Goal: Find specific page/section: Find specific page/section

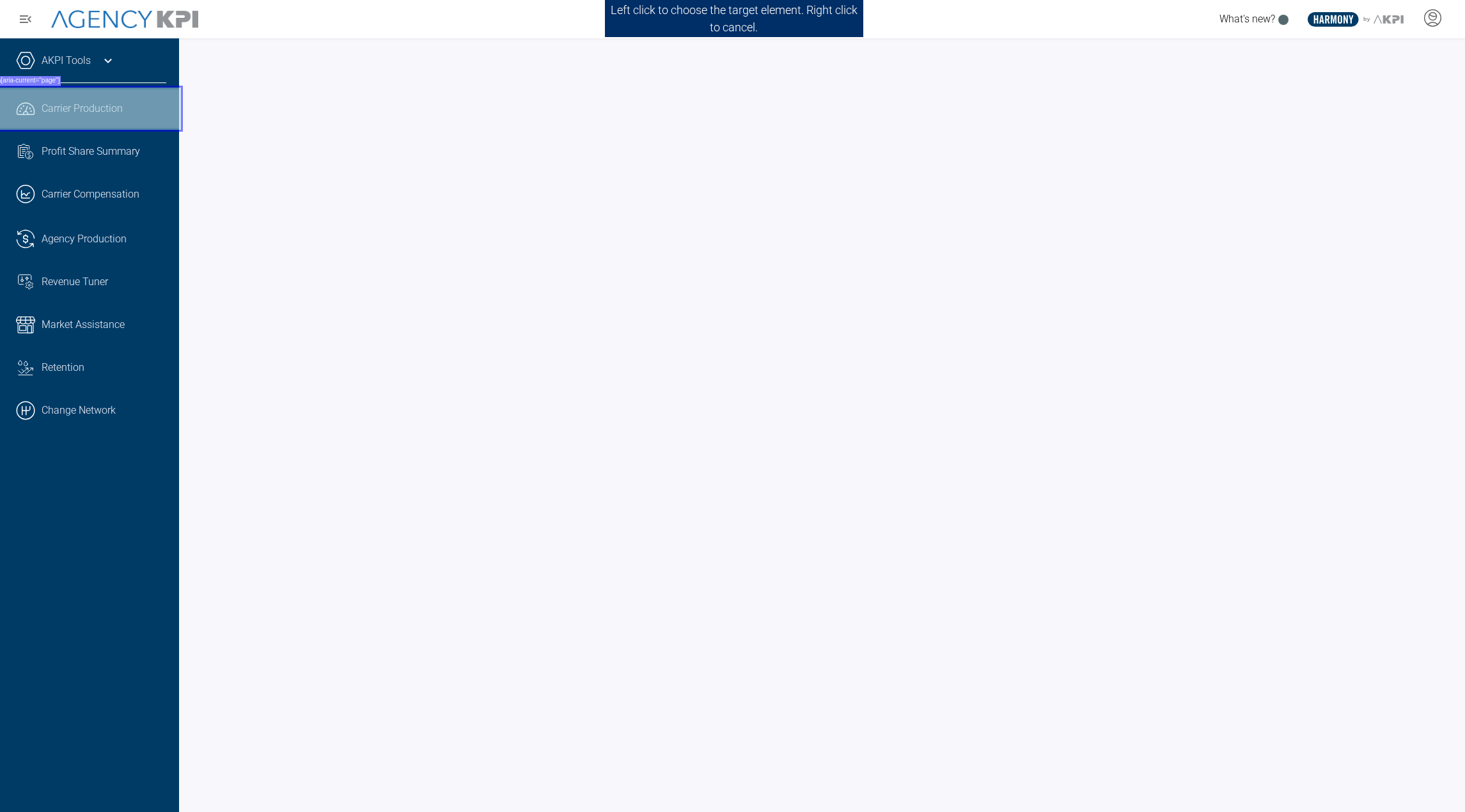
click at [83, 100] on link ".cls-1{fill:none;stroke:#221f20;stroke-linecap:round;stroke-linejoin:round;stro…" at bounding box center [90, 108] width 179 height 38
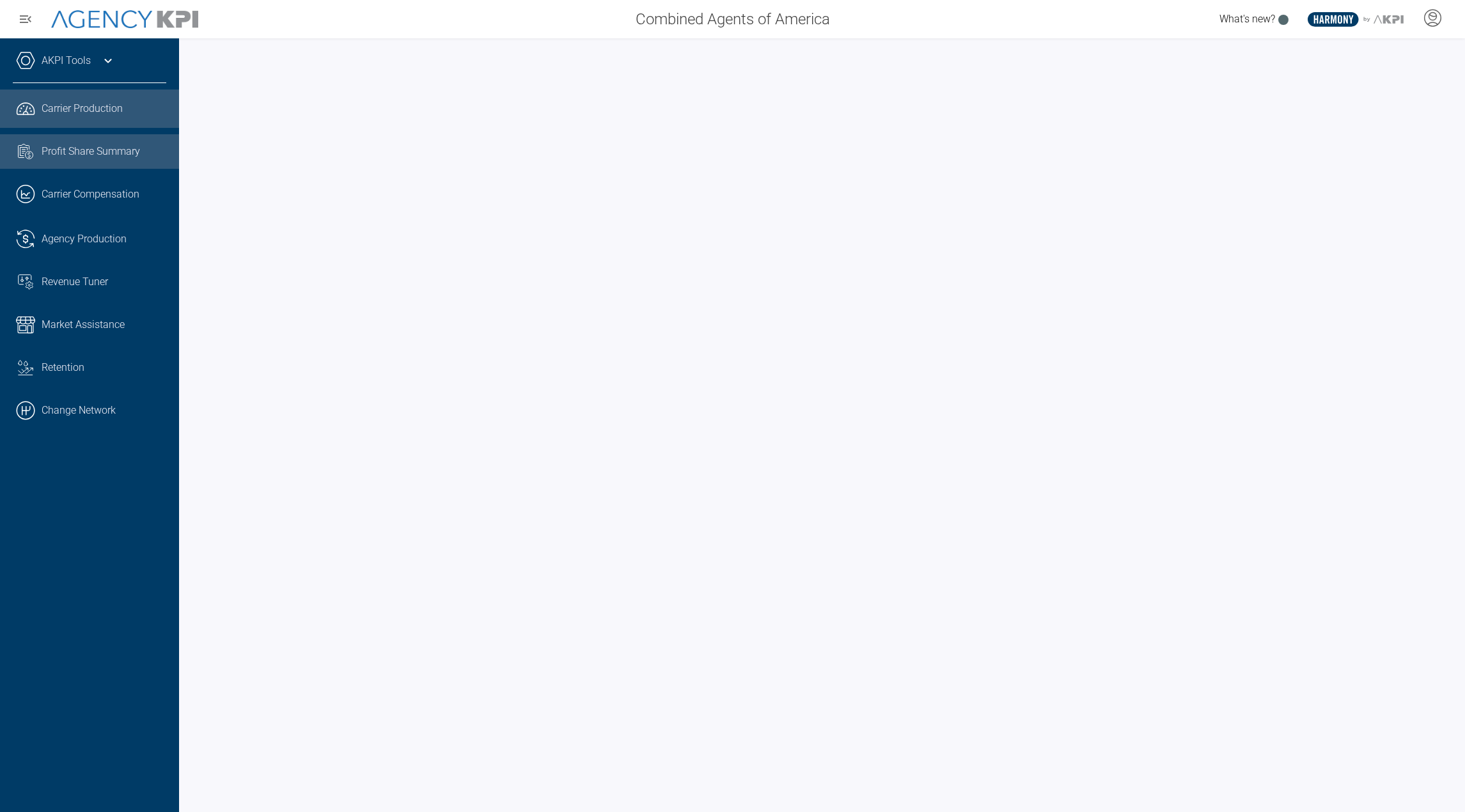
click at [122, 157] on span "Profit Share Summary" at bounding box center [91, 152] width 99 height 16
click at [94, 117] on link ".cls-1{fill:none;stroke:#221f20;stroke-linecap:round;stroke-linejoin:round;stro…" at bounding box center [90, 108] width 179 height 38
click at [76, 104] on span "Carrier Production" at bounding box center [82, 108] width 81 height 16
click at [110, 248] on link ".cls-1{fill:none;stroke:#221f20;stroke-linecap:round;stroke-linejoin:round;stro…" at bounding box center [90, 238] width 179 height 38
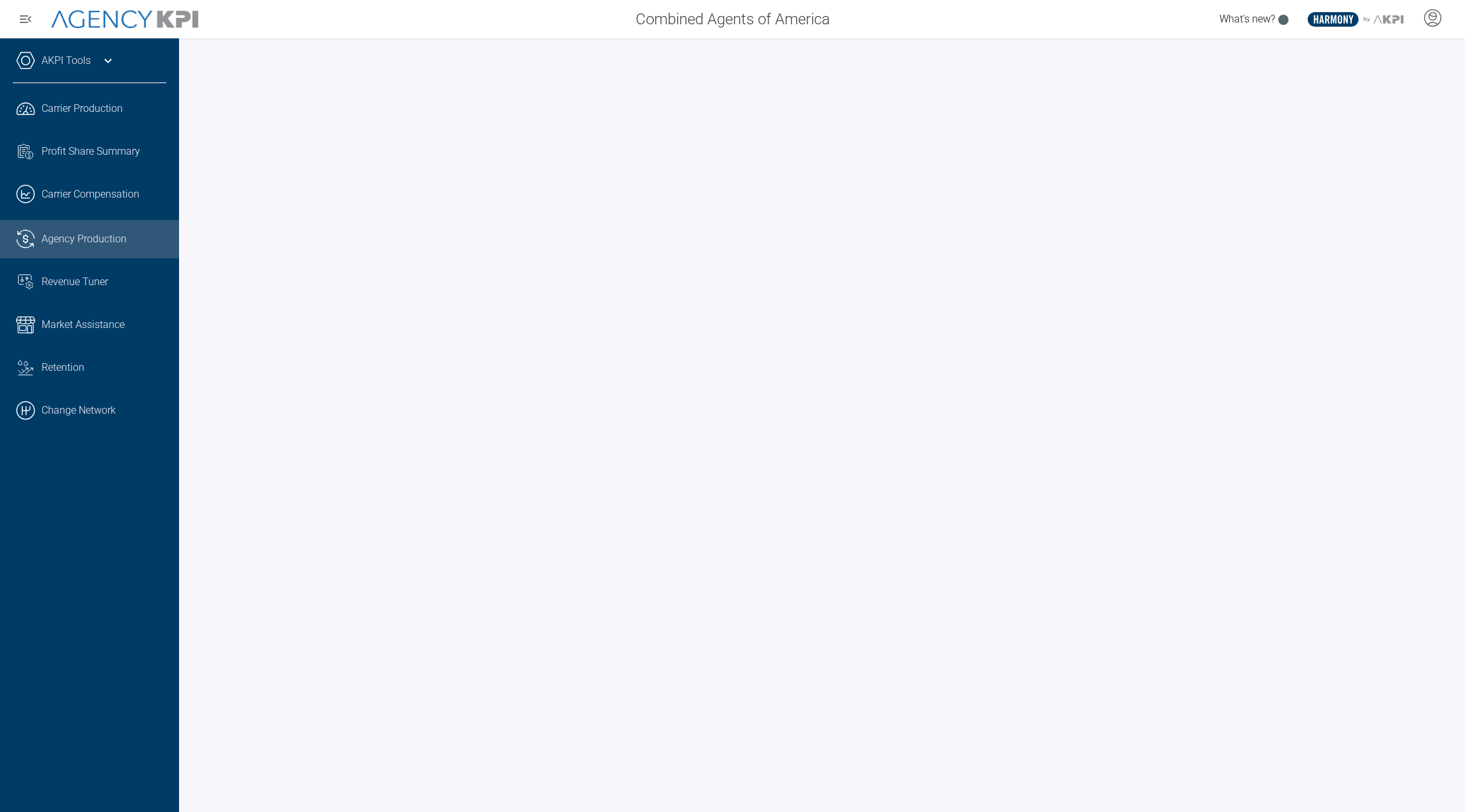
click at [681, 43] on div at bounding box center [822, 425] width 1286 height 774
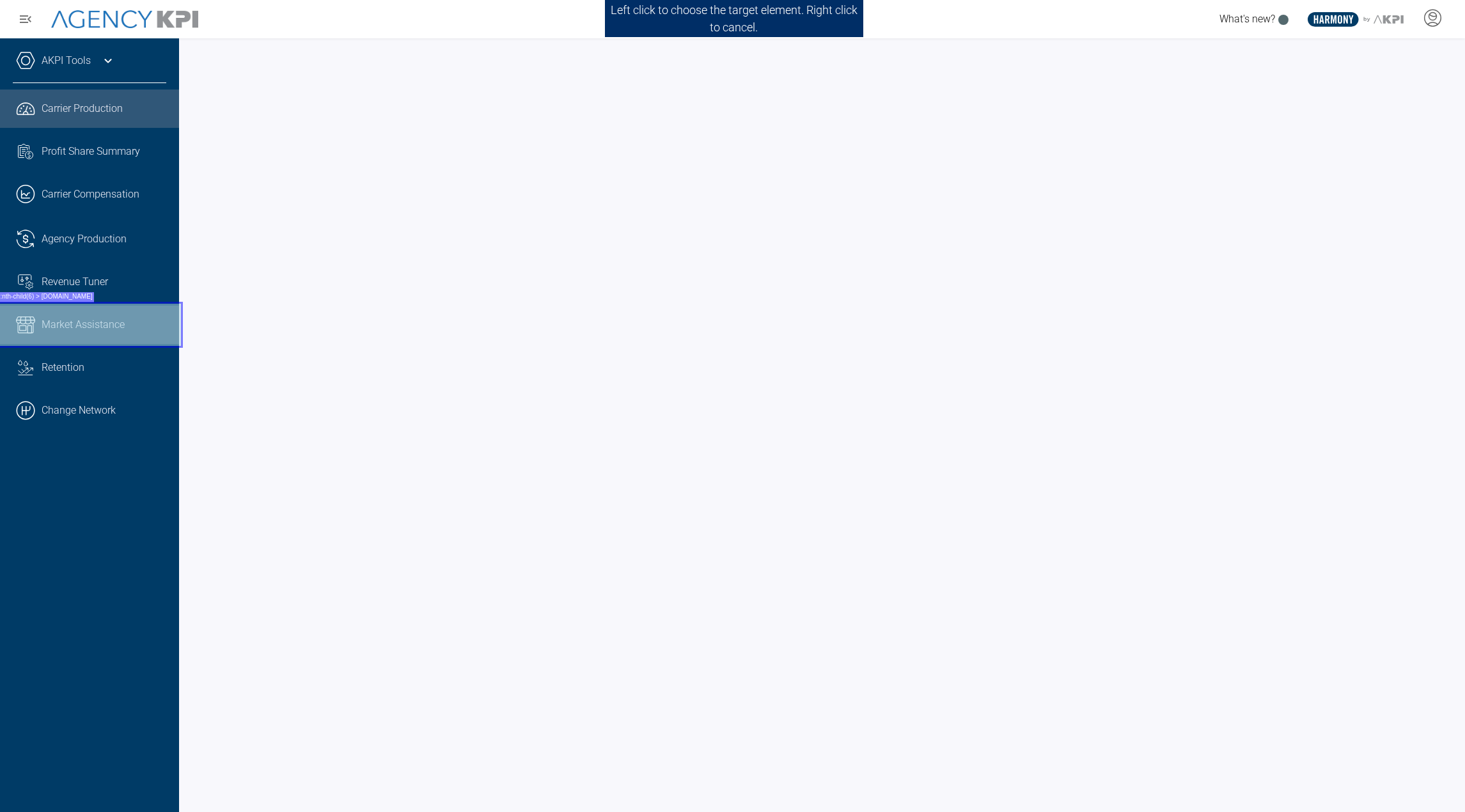
click at [139, 309] on link "Market Assistance" at bounding box center [90, 324] width 179 height 38
